Goal: Contribute content: Contribute content

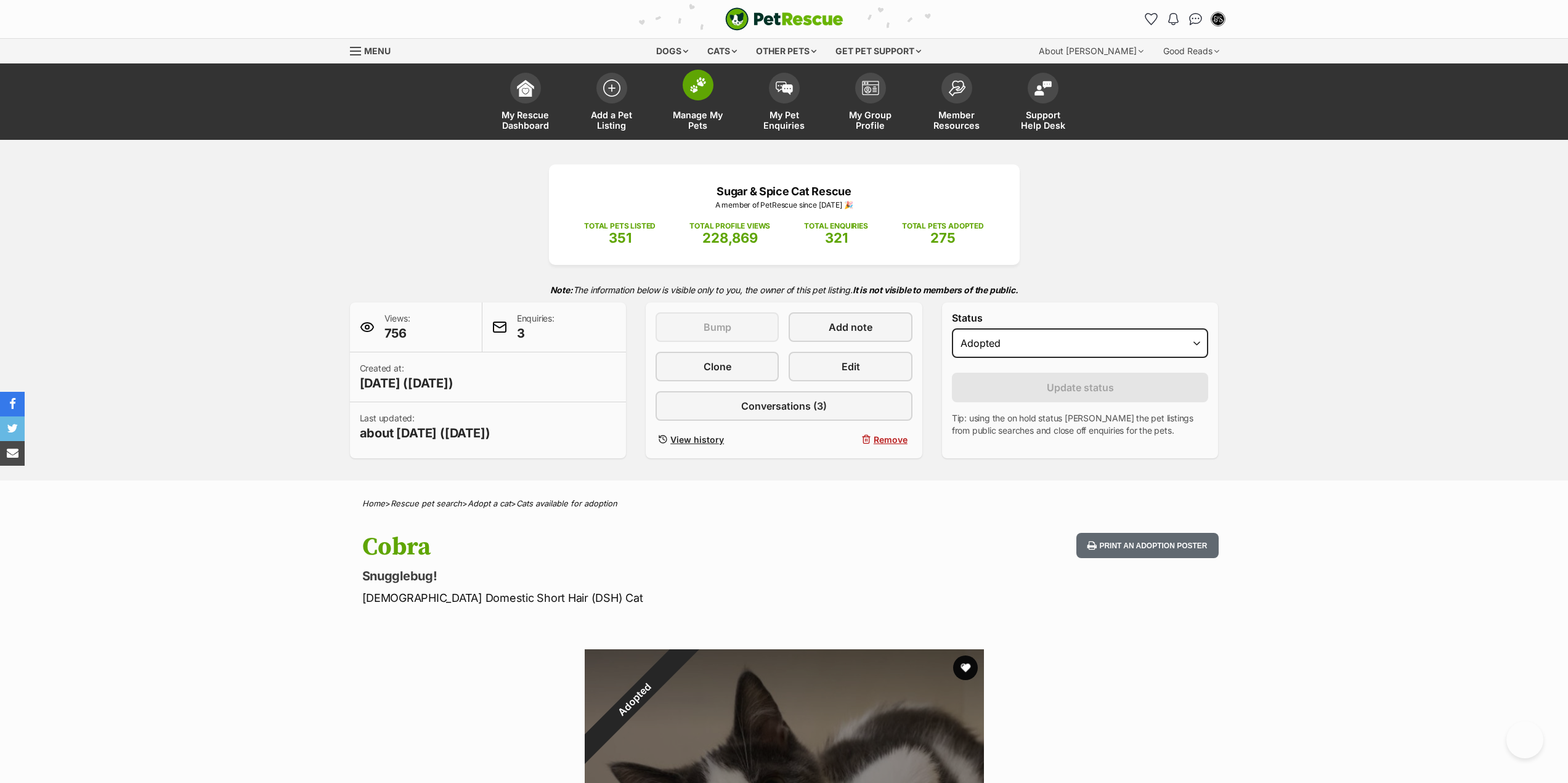
click at [720, 119] on span "Manage My Pets" at bounding box center [697, 121] width 55 height 21
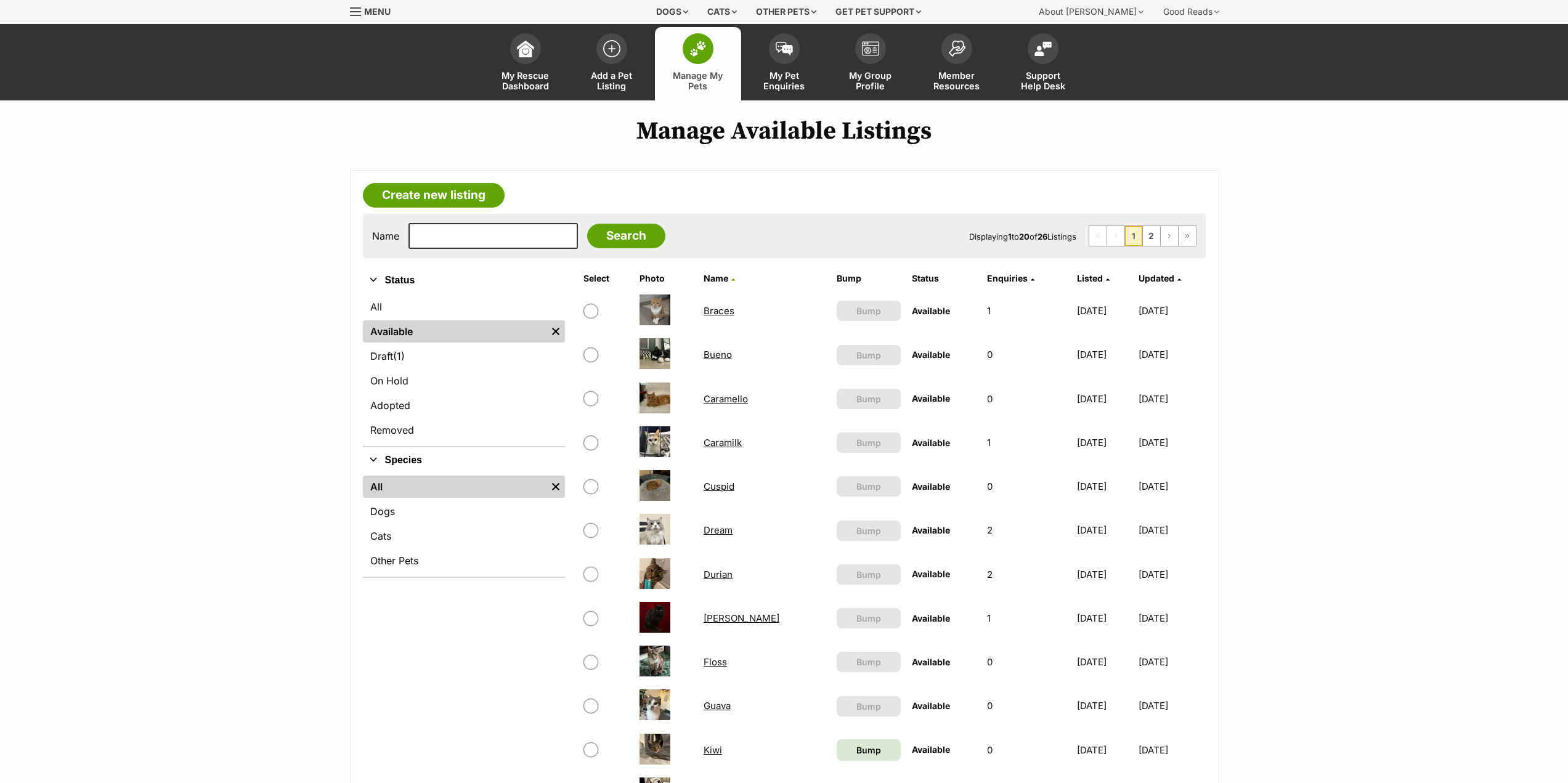
scroll to position [61, 0]
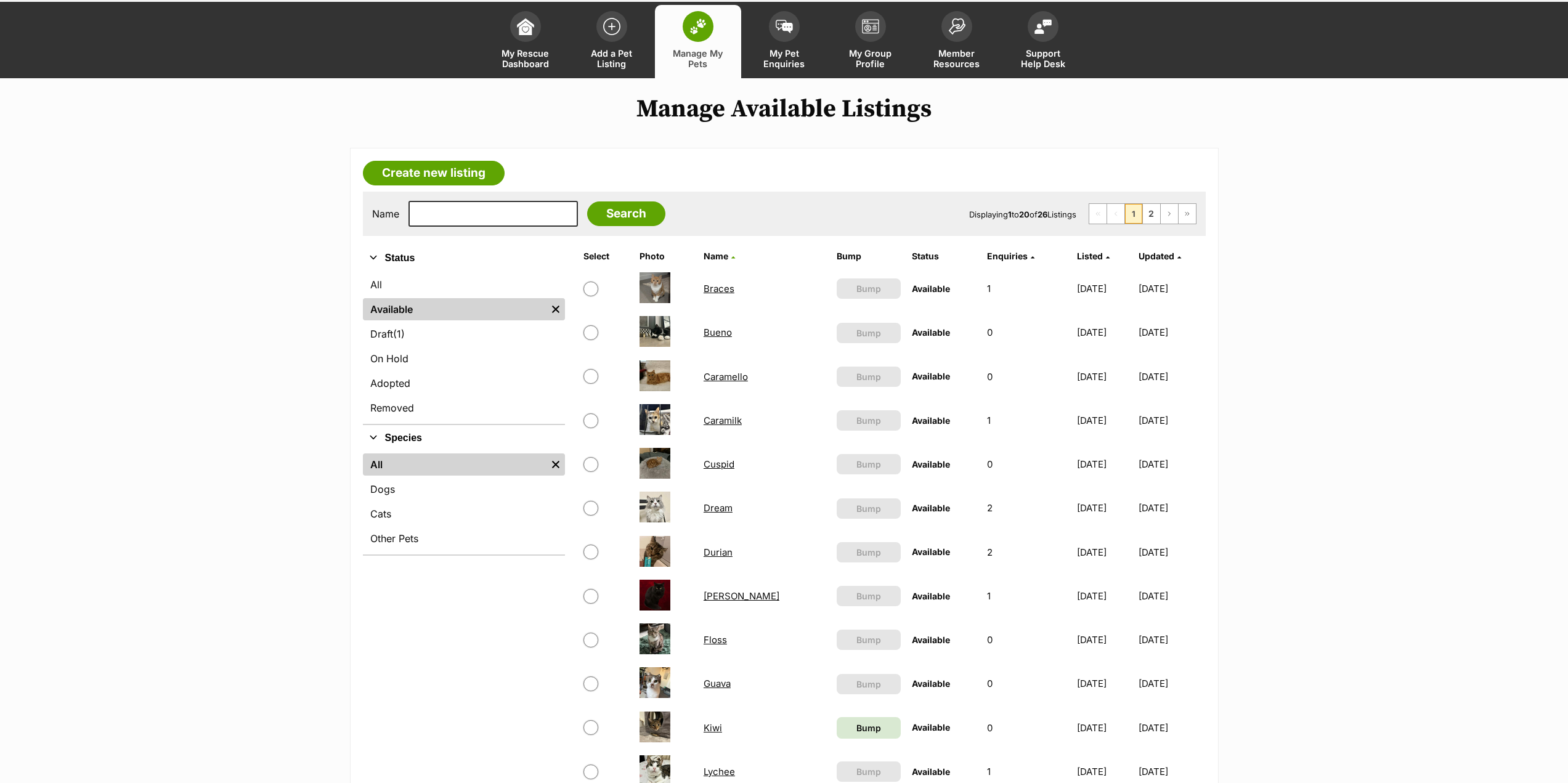
click at [475, 157] on article "Create new listing Name Search Displaying 1 to 20 of 26 Listings First Page Pre…" at bounding box center [784, 735] width 869 height 1176
click at [486, 179] on link "Create new listing" at bounding box center [434, 172] width 142 height 24
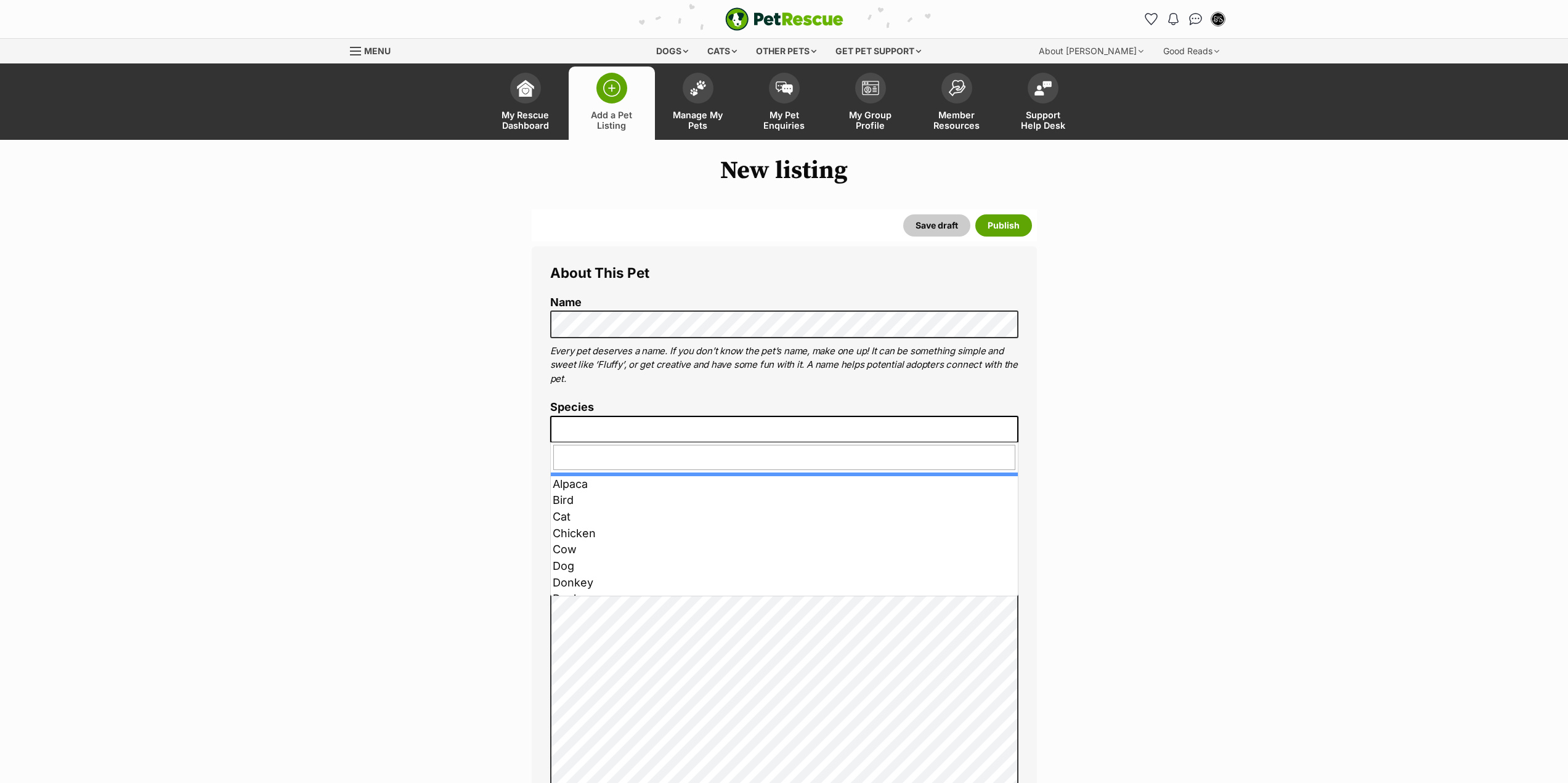
click at [670, 425] on span at bounding box center [784, 430] width 468 height 27
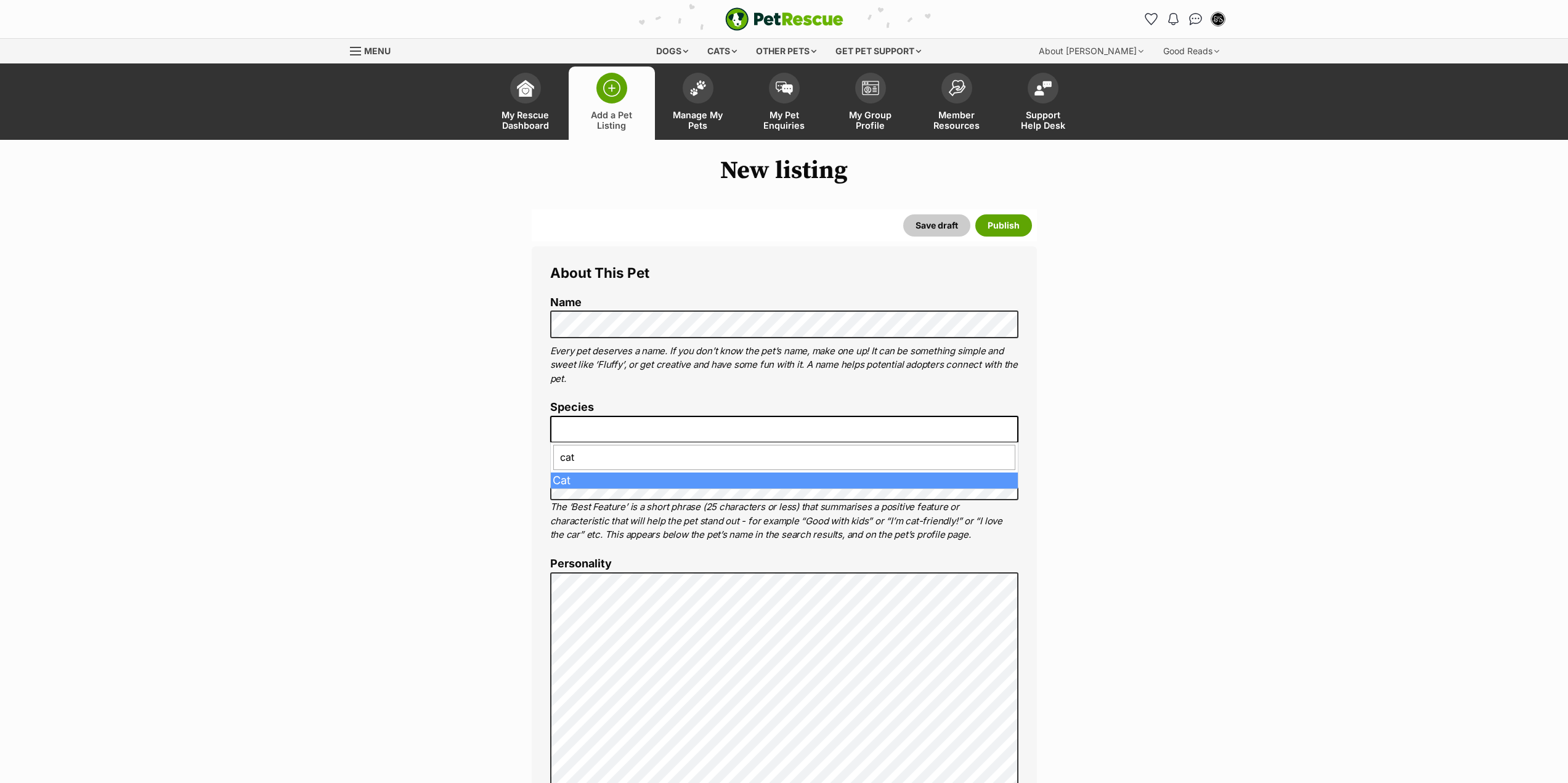
type input "cat"
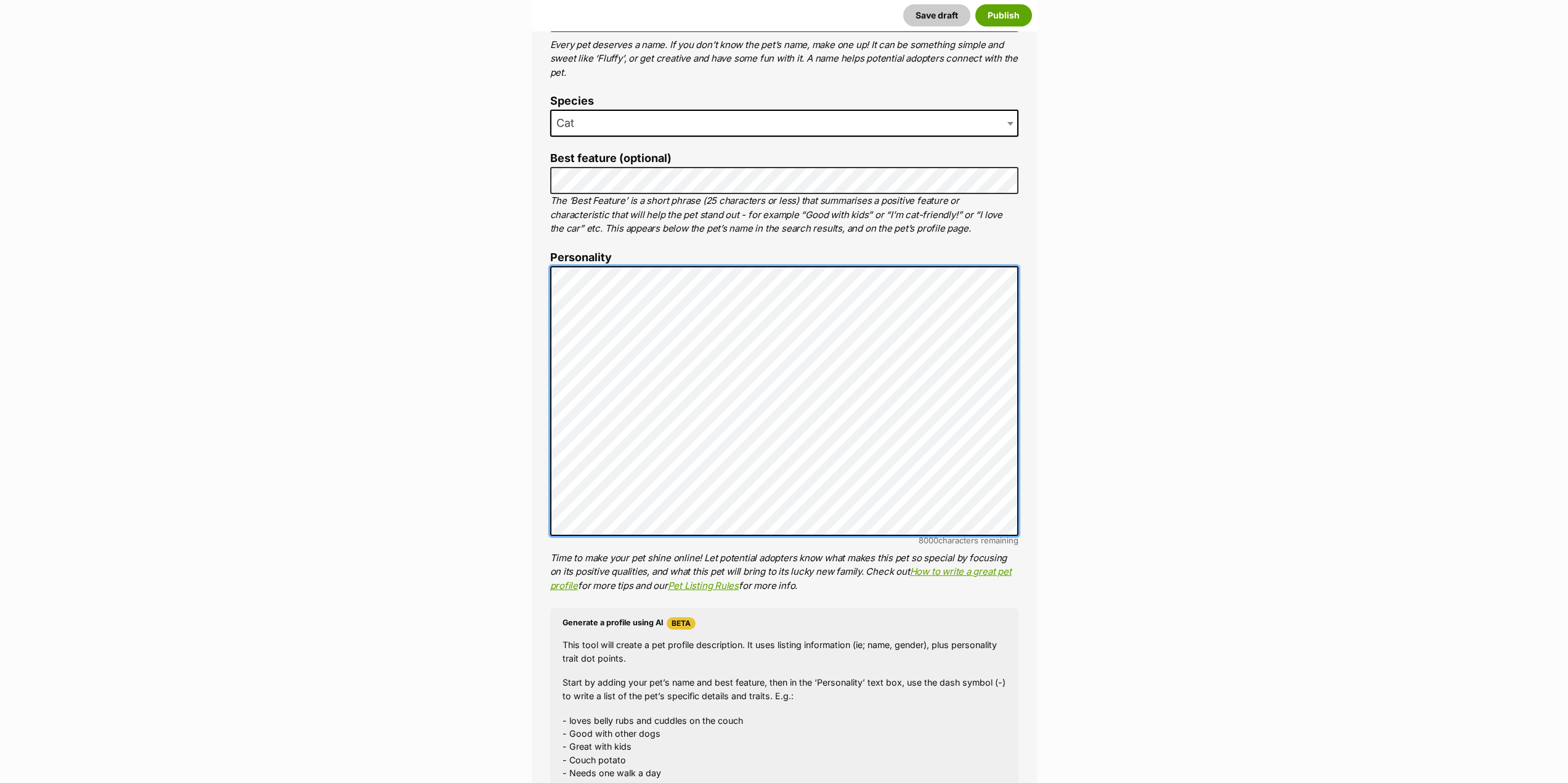
scroll to position [308, 0]
